Goal: Find specific page/section: Find specific page/section

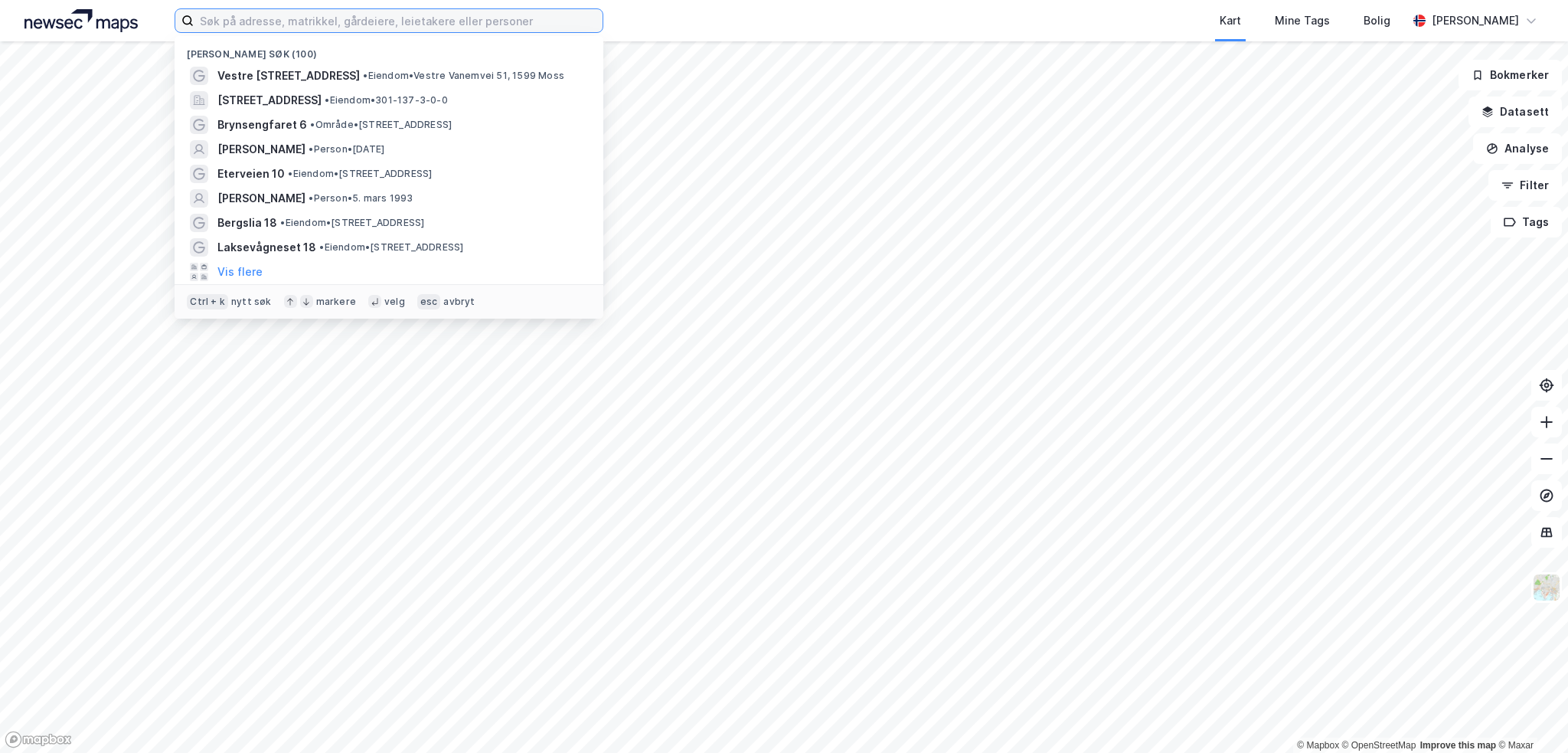
click at [498, 21] on input at bounding box center [398, 20] width 409 height 23
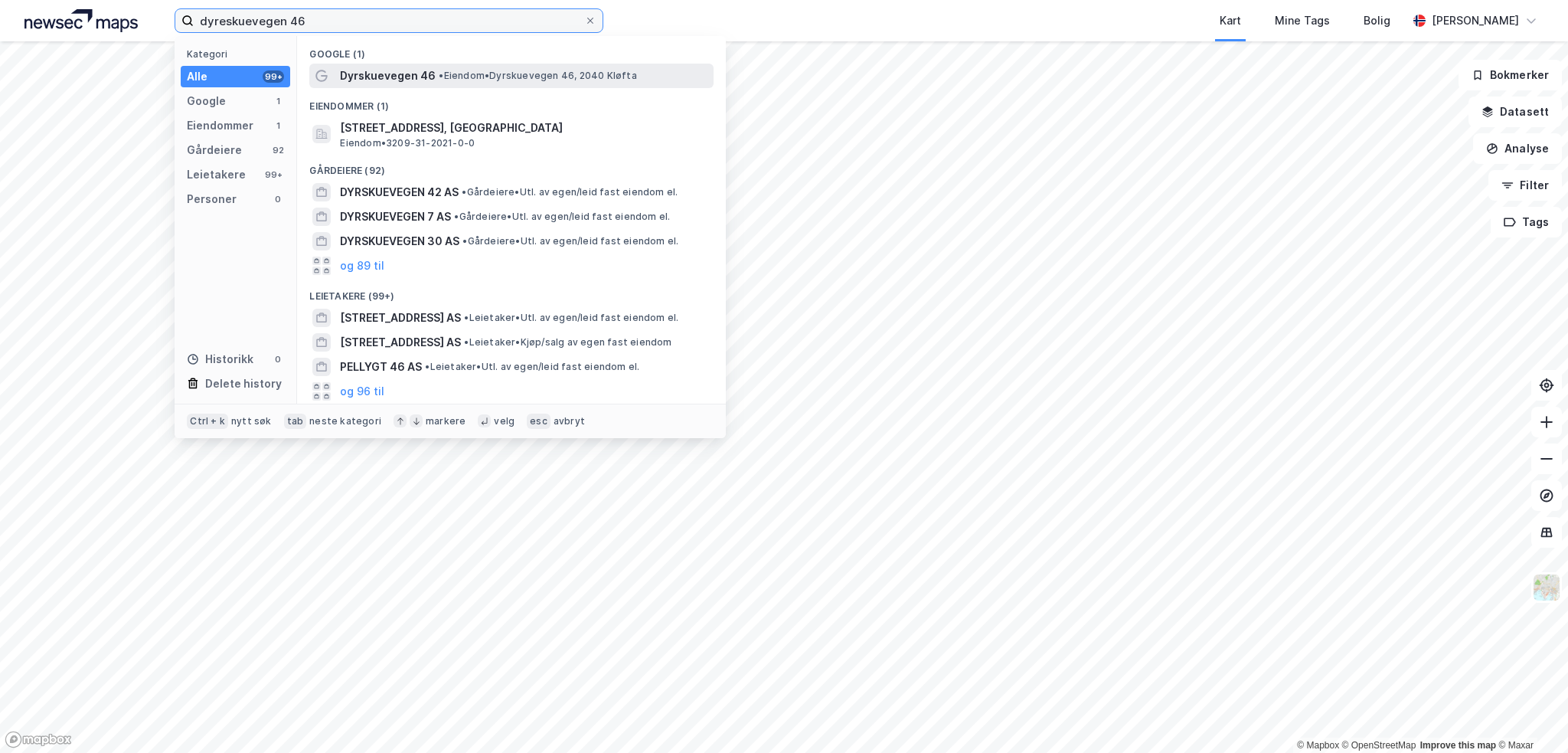
type input "dyreskuevegen 46"
click at [404, 82] on span "Dyrskuevegen 46" at bounding box center [388, 76] width 96 height 19
